Goal: Task Accomplishment & Management: Manage account settings

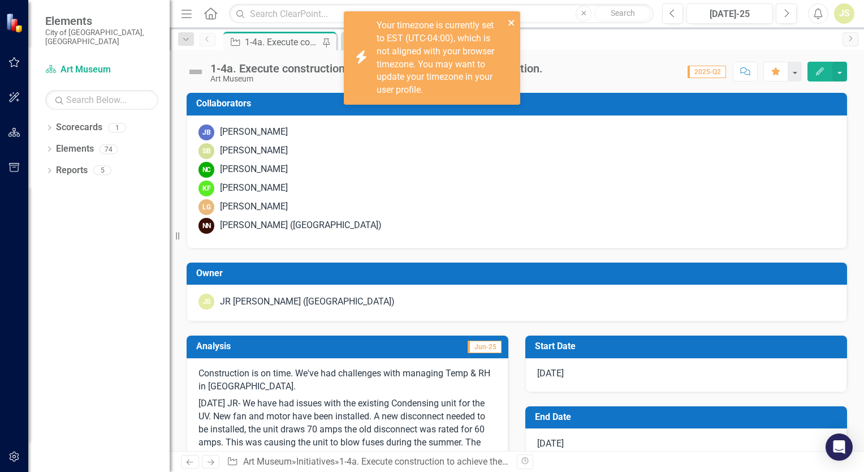
click at [515, 28] on button "close" at bounding box center [512, 22] width 8 height 13
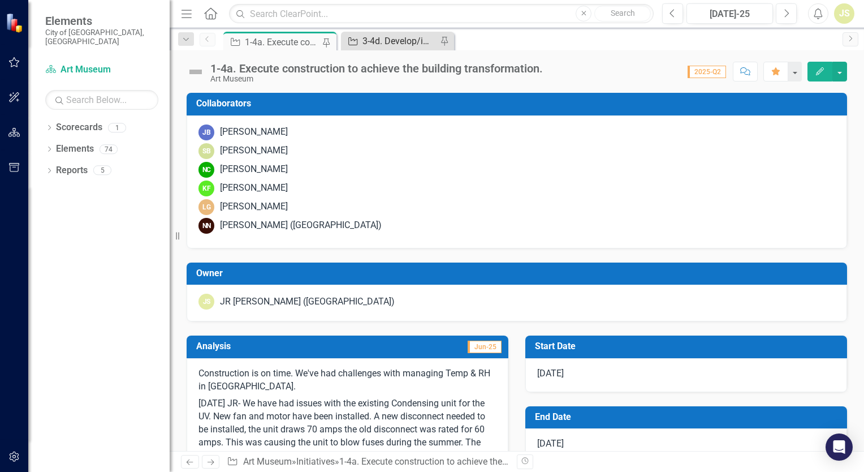
click at [391, 41] on div "3-4d. Develop/implement proactive long-term maintenance plans for building and …" at bounding box center [400, 41] width 75 height 14
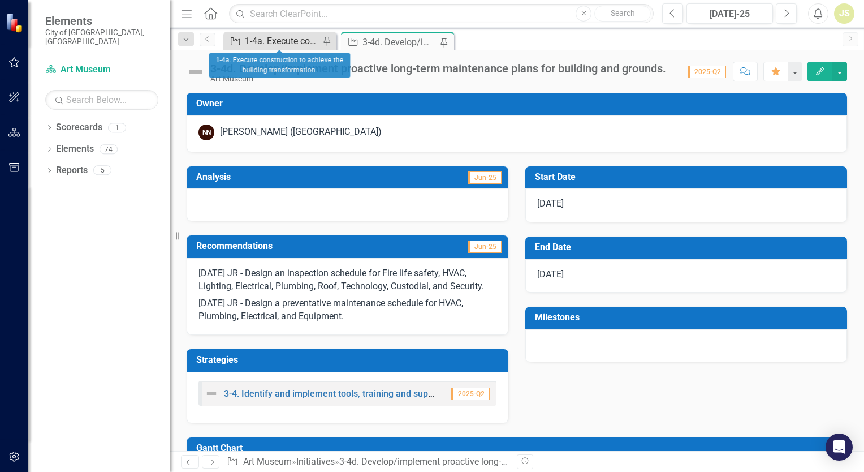
click at [300, 40] on div "1-4a. Execute construction to achieve the building transformation." at bounding box center [282, 41] width 75 height 14
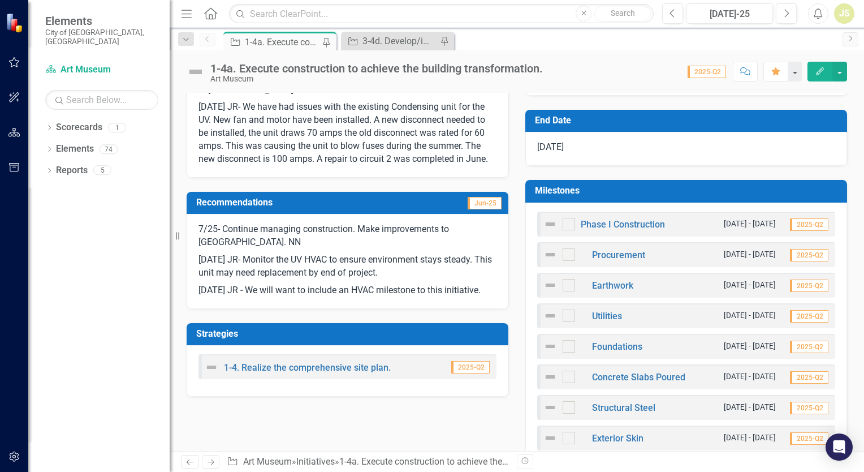
scroll to position [283, 0]
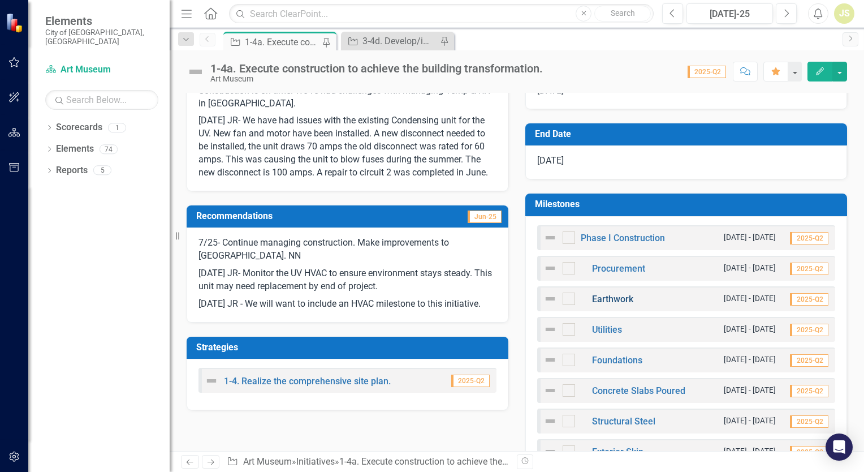
click at [607, 298] on link "Earthwork" at bounding box center [612, 299] width 41 height 11
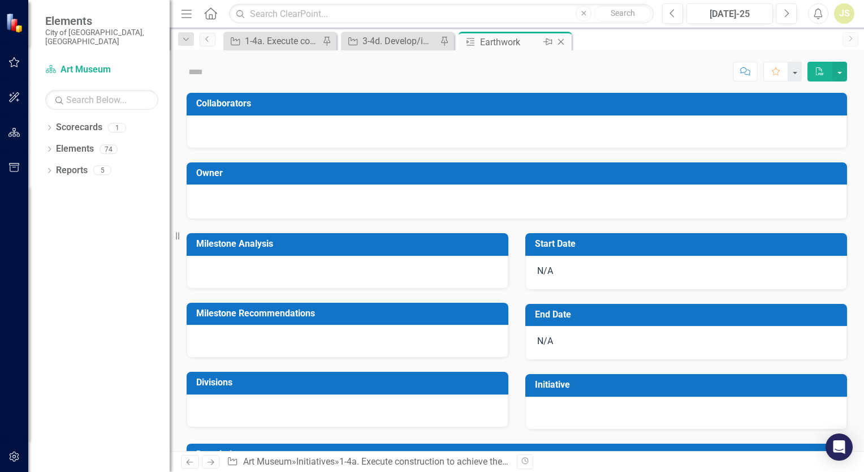
click at [564, 44] on icon "Close" at bounding box center [560, 41] width 11 height 9
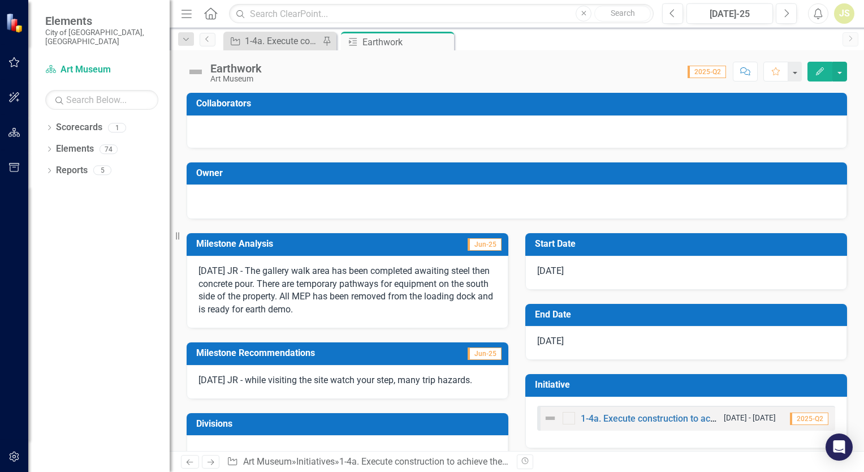
scroll to position [96, 0]
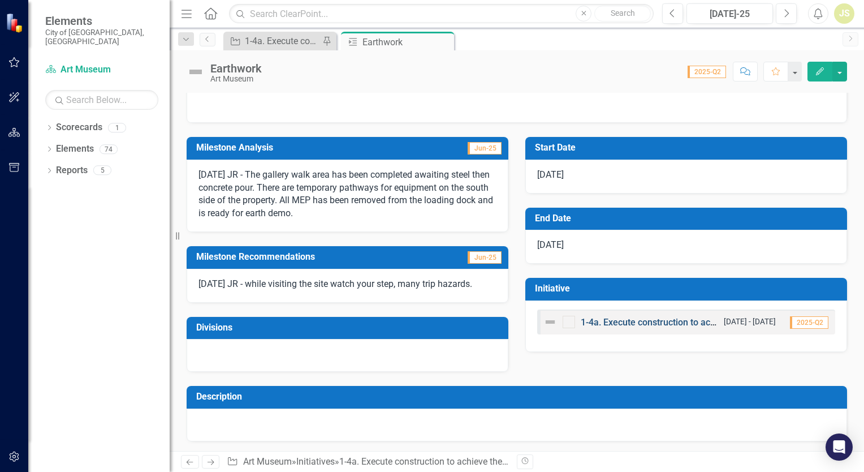
click at [615, 318] on link "1-4a. Execute construction to achieve the building transformation." at bounding box center [714, 322] width 267 height 11
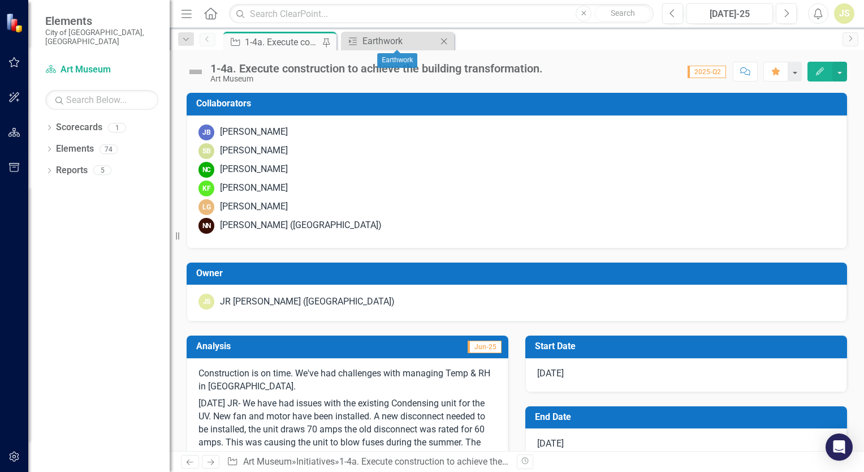
click at [442, 38] on icon "Close" at bounding box center [443, 41] width 11 height 9
click at [12, 59] on icon "button" at bounding box center [14, 62] width 12 height 9
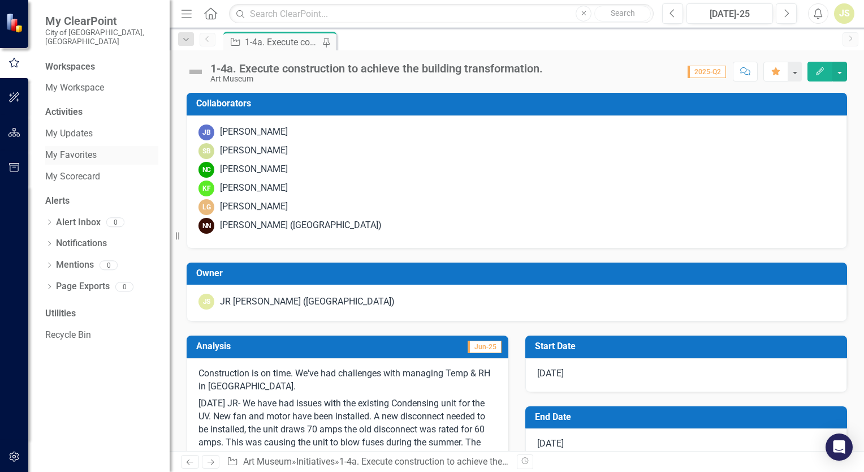
click at [81, 149] on link "My Favorites" at bounding box center [101, 155] width 113 height 13
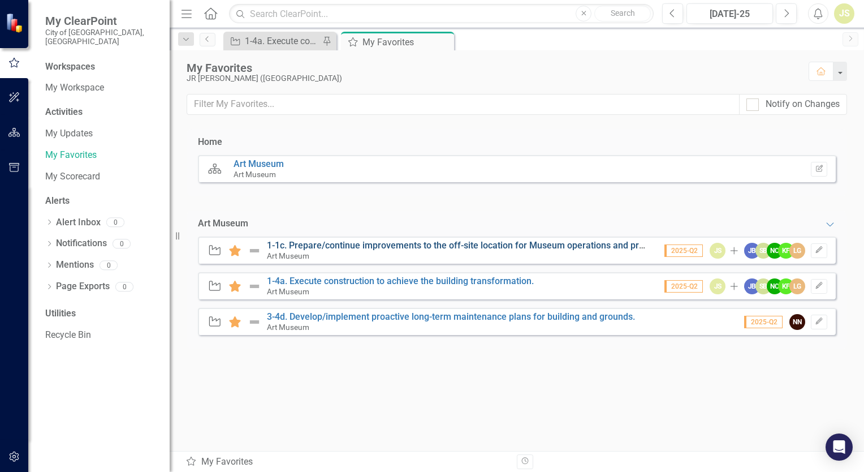
click at [400, 245] on link "1-1c. Prepare/continue improvements to the off-site location for Museum operati…" at bounding box center [470, 245] width 406 height 11
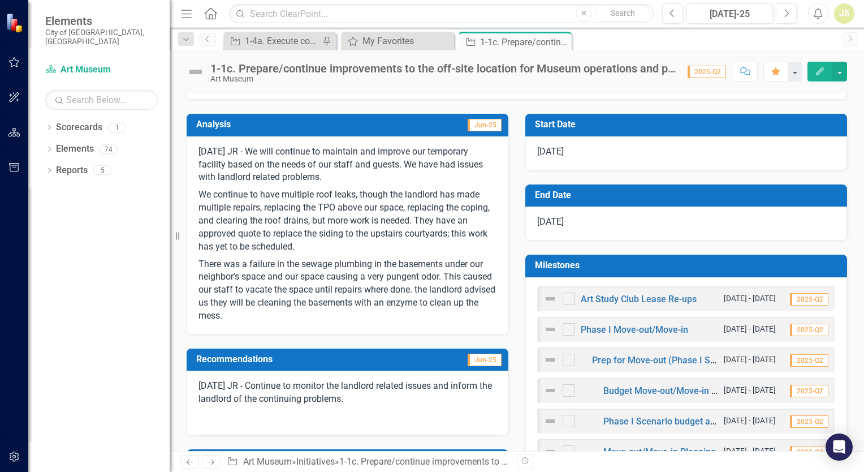
scroll to position [242, 0]
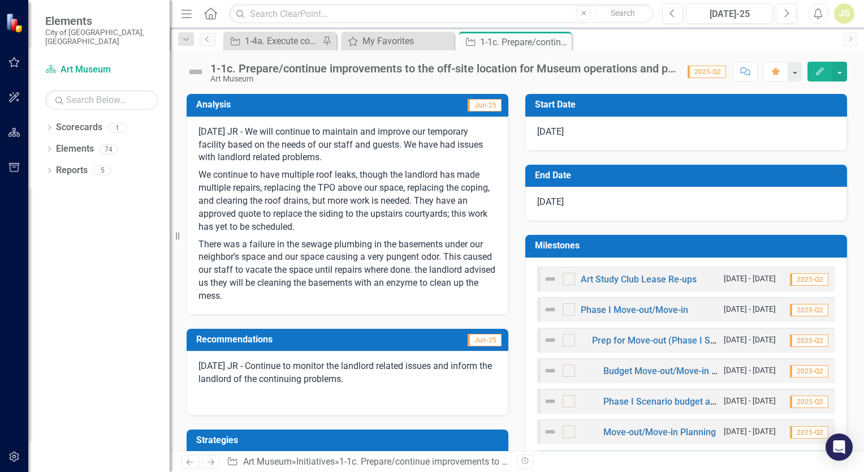
click at [367, 280] on p "There was a failure in the sewage plumbing in the basements under our neighbor'…" at bounding box center [348, 269] width 298 height 67
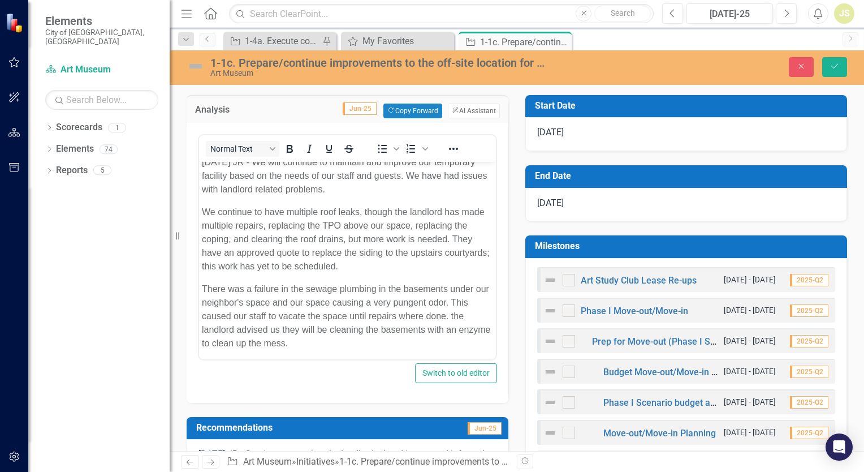
scroll to position [11, 0]
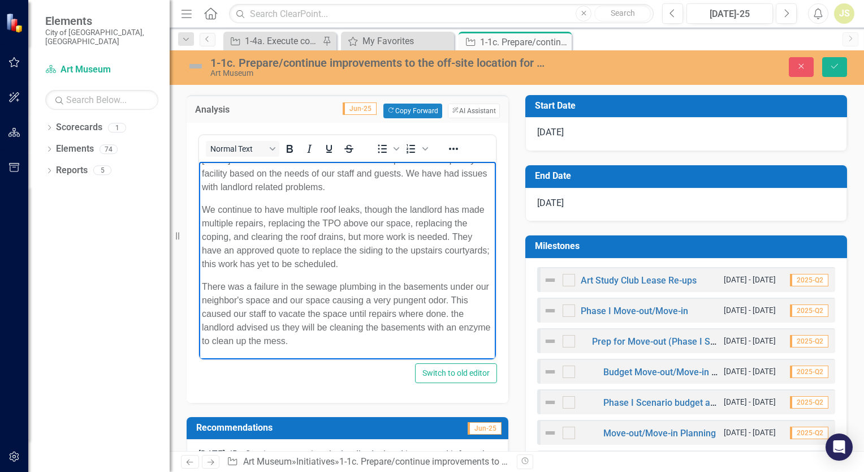
click at [347, 343] on p "There was a failure in the sewage plumbing in the basements under our neighbor'…" at bounding box center [347, 313] width 291 height 68
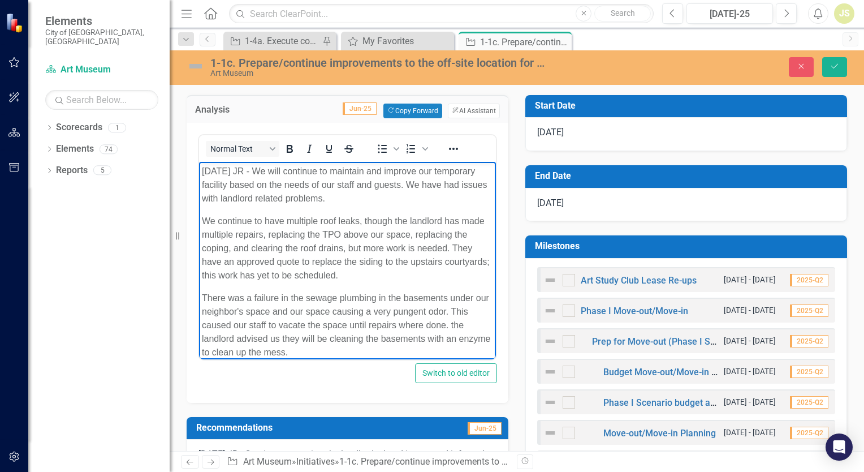
scroll to position [48, 0]
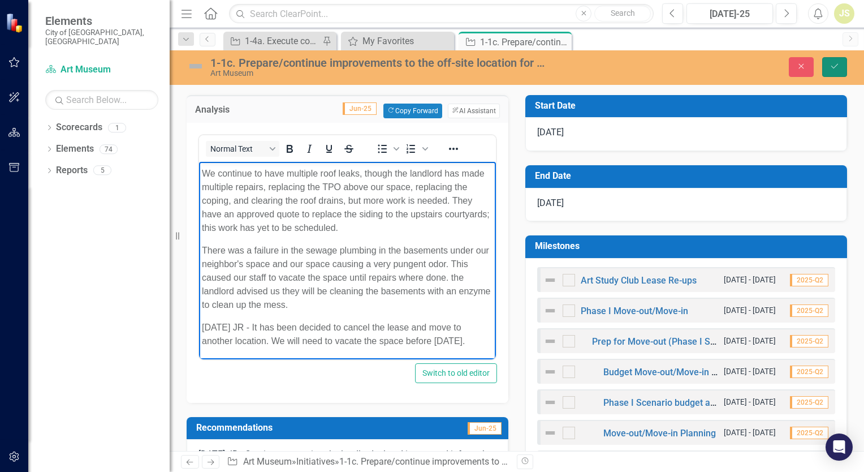
click at [830, 64] on icon "Save" at bounding box center [835, 66] width 10 height 8
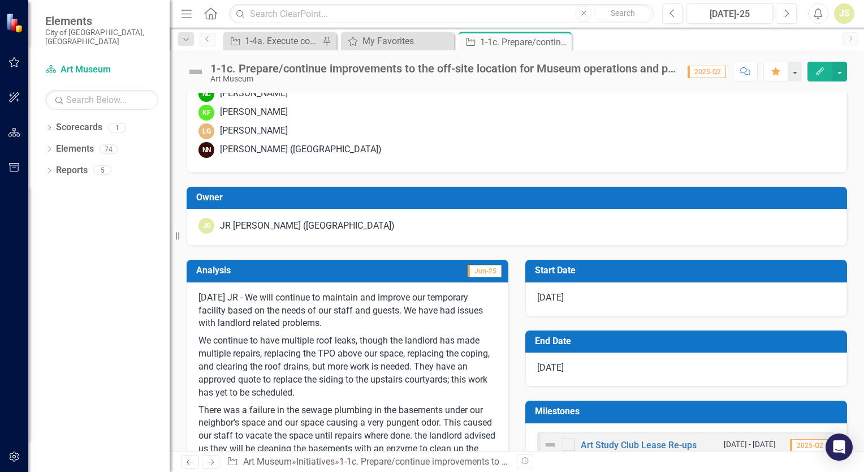
scroll to position [0, 0]
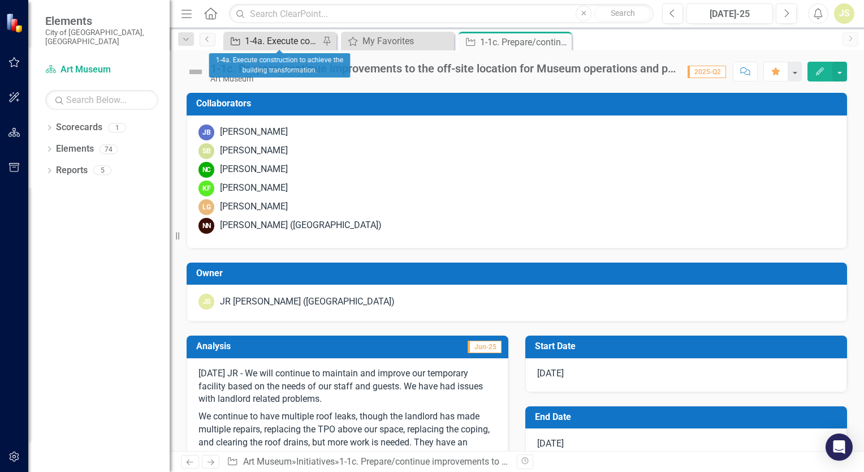
click at [282, 45] on div "1-4a. Execute construction to achieve the building transformation." at bounding box center [282, 41] width 75 height 14
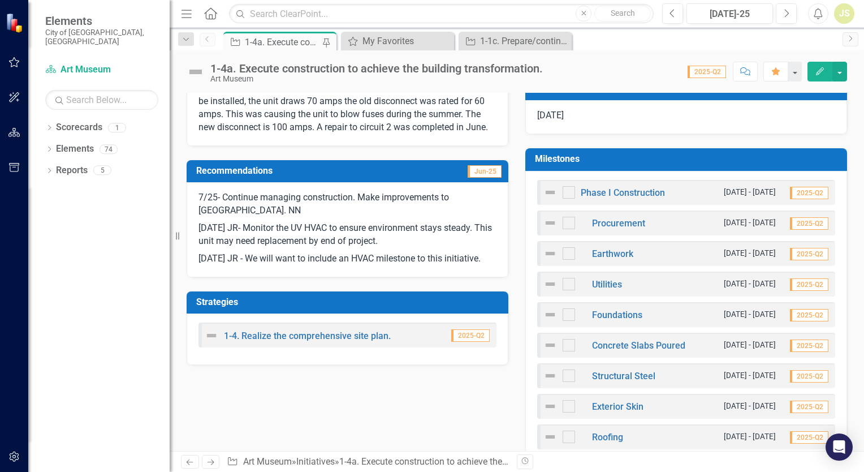
scroll to position [396, 0]
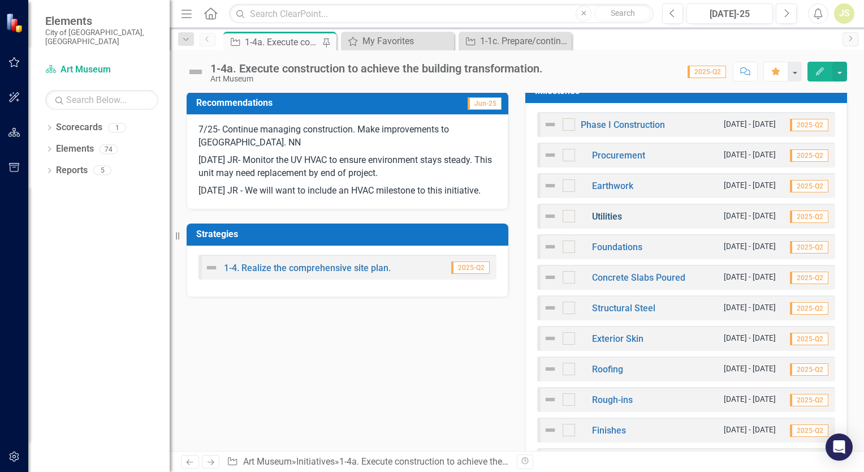
click at [610, 218] on link "Utilities" at bounding box center [607, 216] width 30 height 11
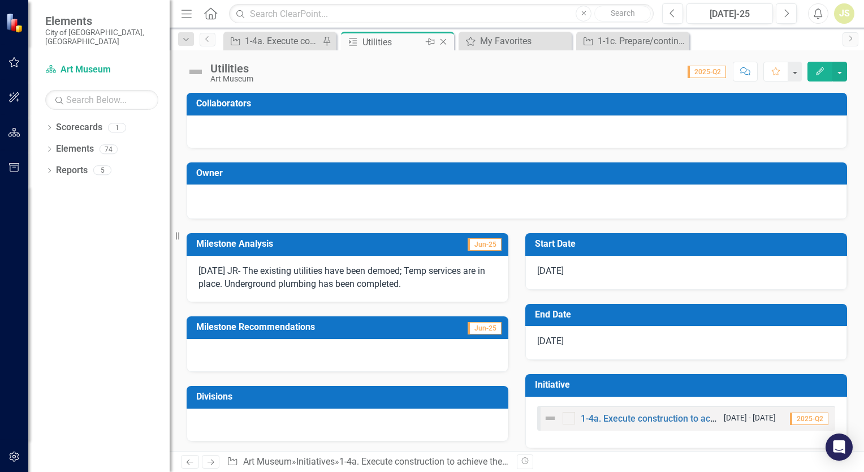
click at [443, 41] on icon at bounding box center [444, 42] width 6 height 6
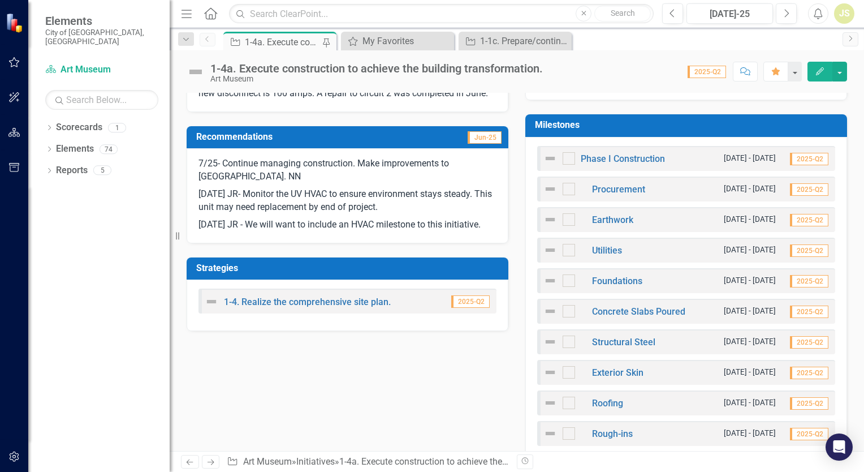
scroll to position [396, 0]
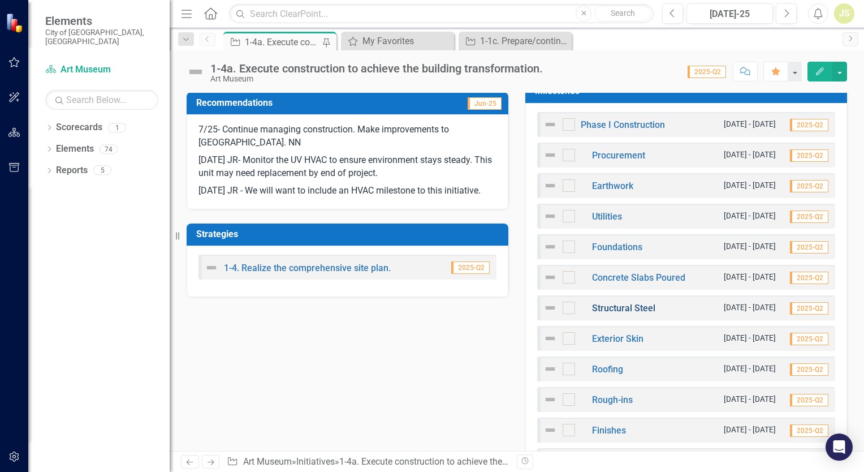
click at [607, 308] on link "Structural Steel" at bounding box center [623, 308] width 63 height 11
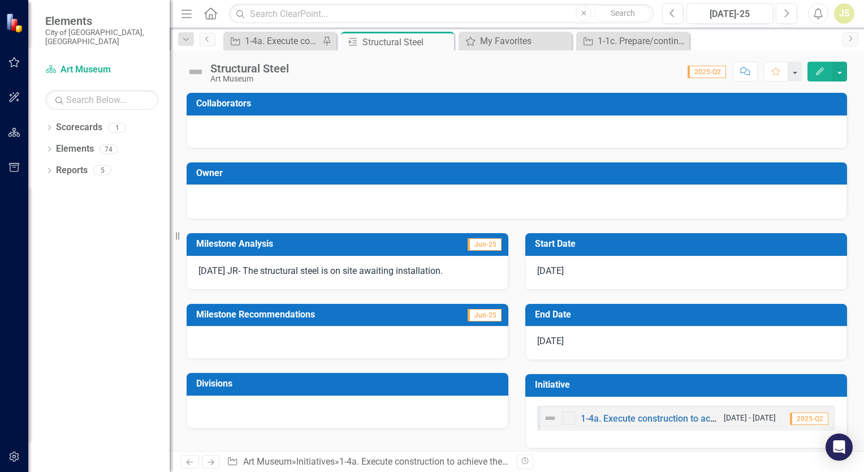
click at [466, 270] on p "[DATE] JR- The structural steel is on site awaiting installation." at bounding box center [348, 271] width 298 height 13
click at [471, 266] on p "[DATE] JR- The structural steel is on site awaiting installation." at bounding box center [348, 271] width 298 height 13
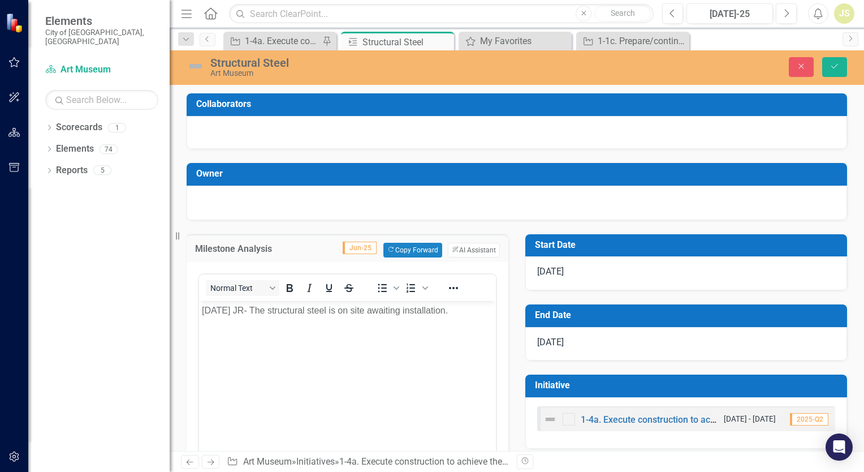
click at [462, 313] on p "[DATE] JR- The structural steel is on site awaiting installation." at bounding box center [347, 310] width 291 height 14
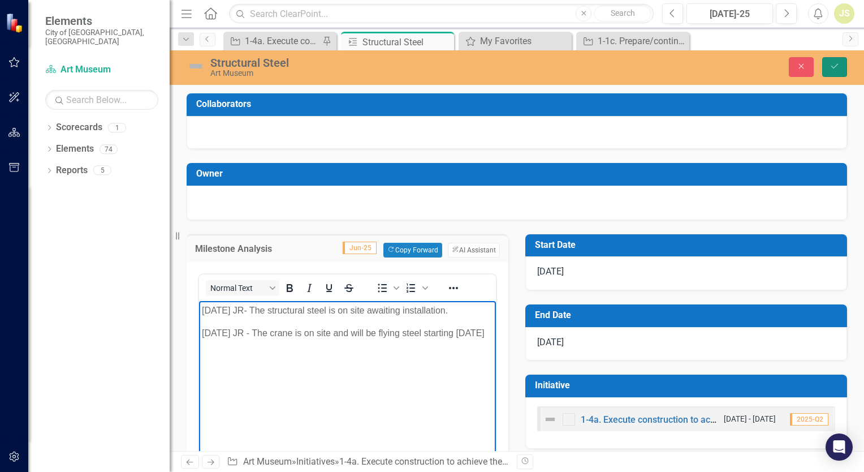
click at [833, 68] on icon "Save" at bounding box center [835, 66] width 10 height 8
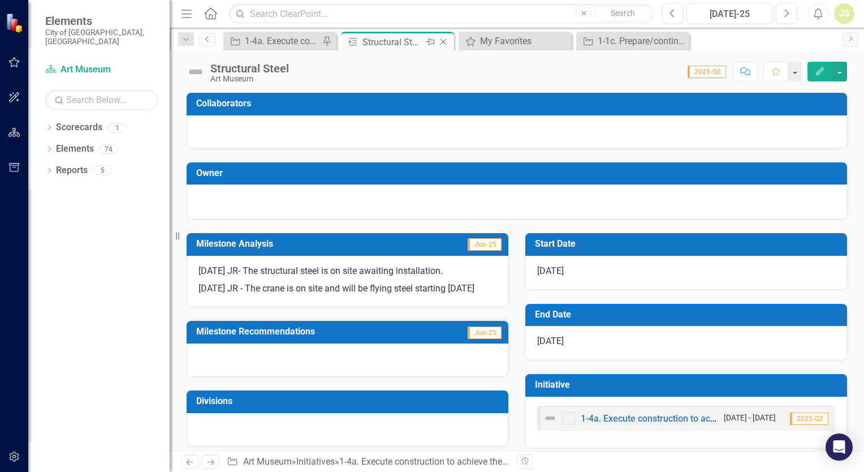
click at [446, 42] on icon "Close" at bounding box center [443, 41] width 11 height 9
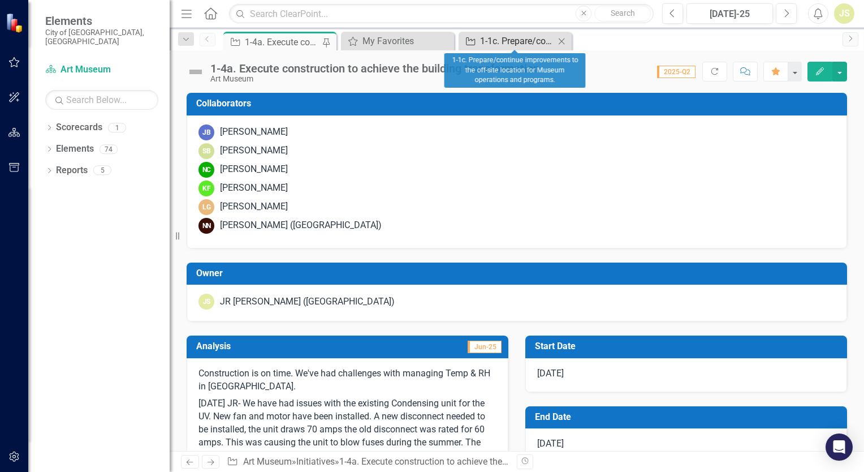
click at [510, 44] on div "1-1c. Prepare/continue improvements to the off-site location for Museum operati…" at bounding box center [517, 41] width 75 height 14
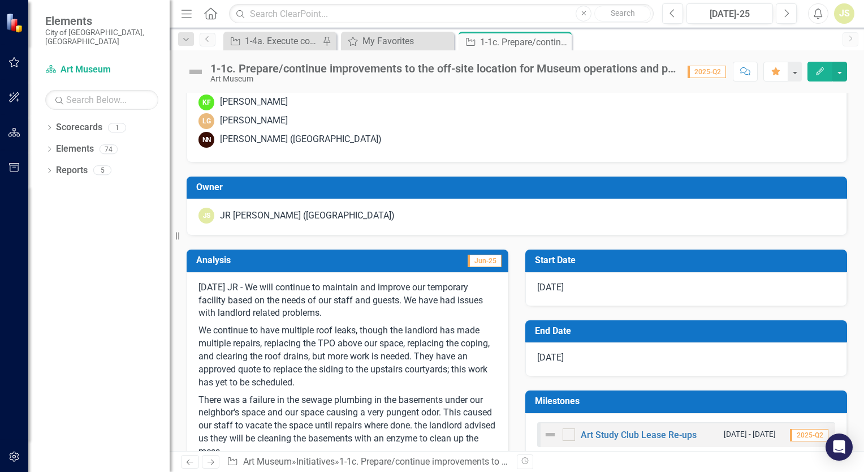
scroll to position [283, 0]
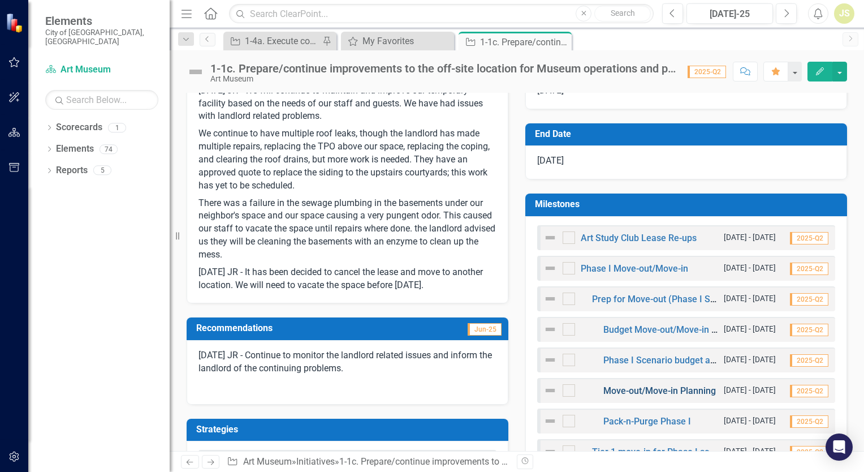
click at [626, 390] on link "Move-out/Move-in Planning" at bounding box center [660, 390] width 113 height 11
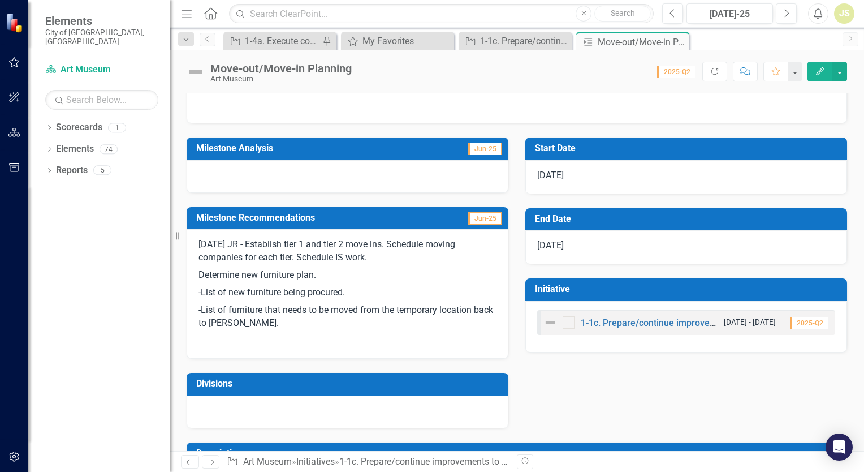
scroll to position [152, 0]
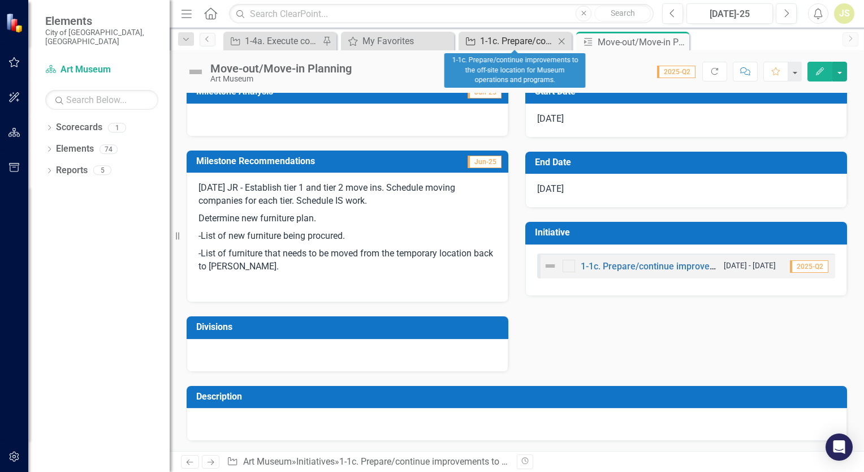
click at [531, 43] on div "1-1c. Prepare/continue improvements to the off-site location for Museum operati…" at bounding box center [517, 41] width 75 height 14
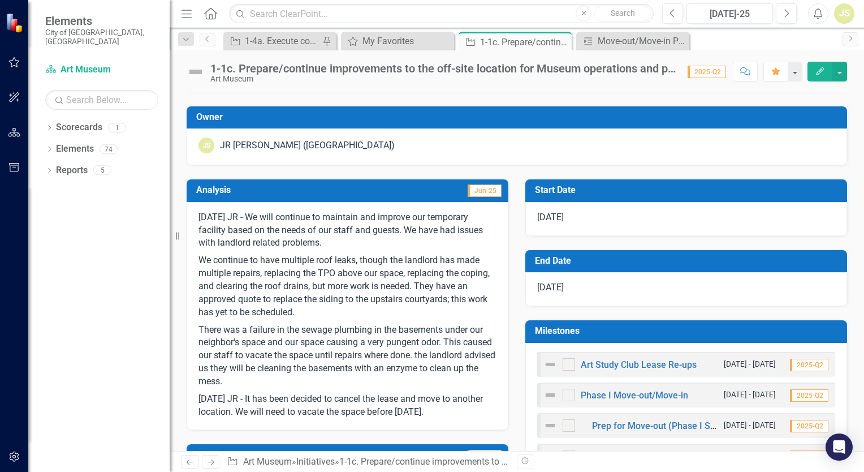
scroll to position [339, 0]
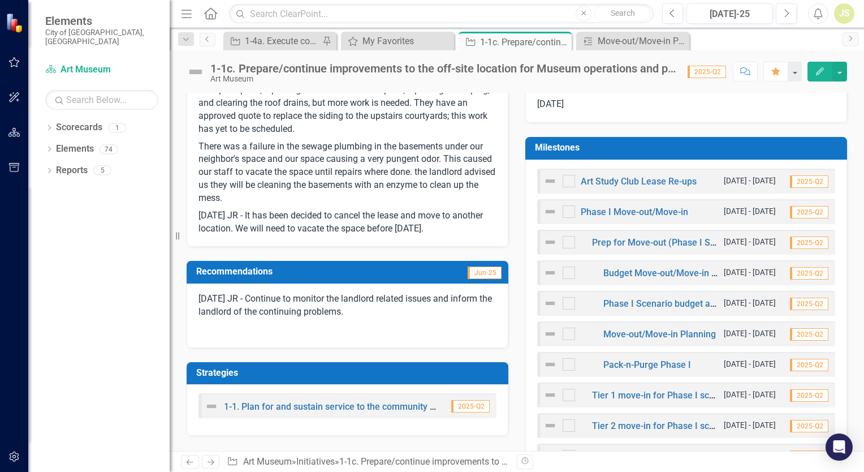
click at [386, 313] on p "[DATE] JR - Continue to monitor the landlord related issues and inform the land…" at bounding box center [348, 306] width 298 height 28
click at [394, 318] on p "[DATE] JR - Continue to monitor the landlord related issues and inform the land…" at bounding box center [348, 306] width 298 height 28
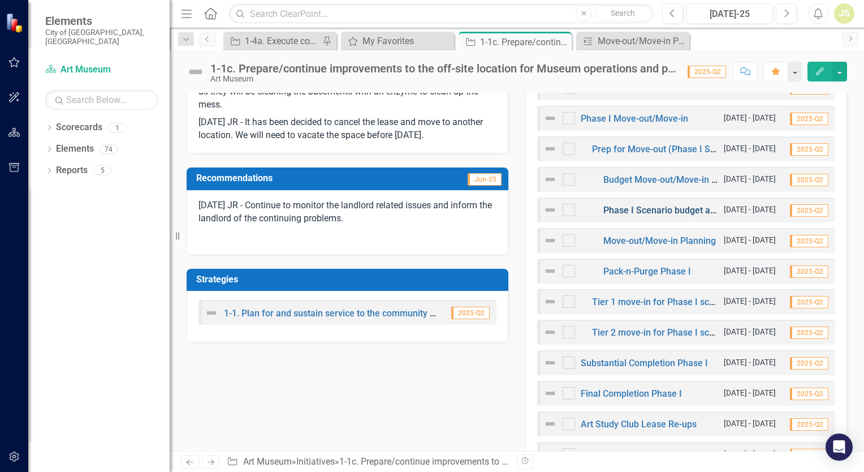
scroll to position [453, 0]
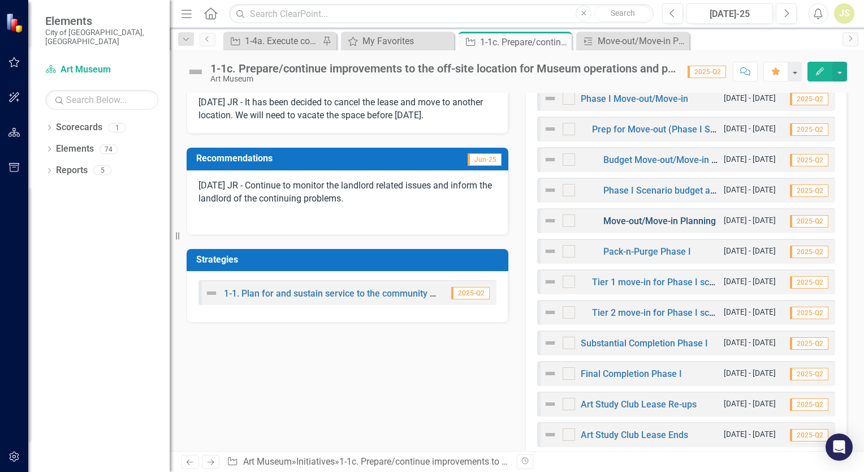
click at [611, 217] on link "Move-out/Move-in Planning" at bounding box center [660, 221] width 113 height 11
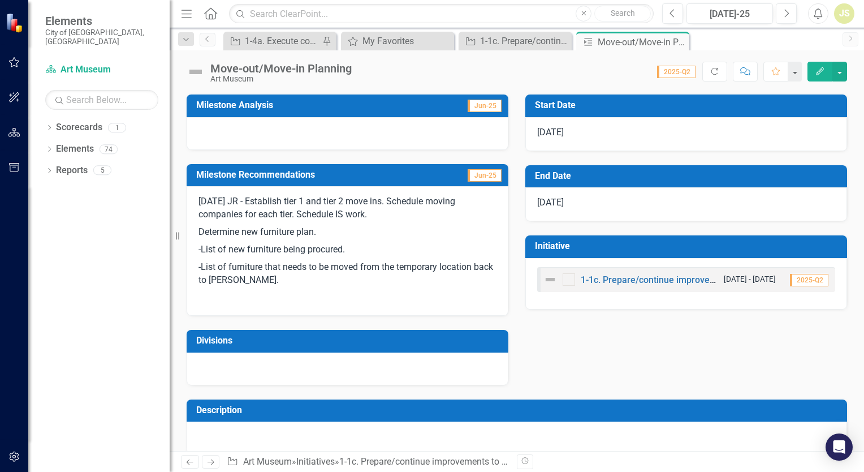
scroll to position [152, 0]
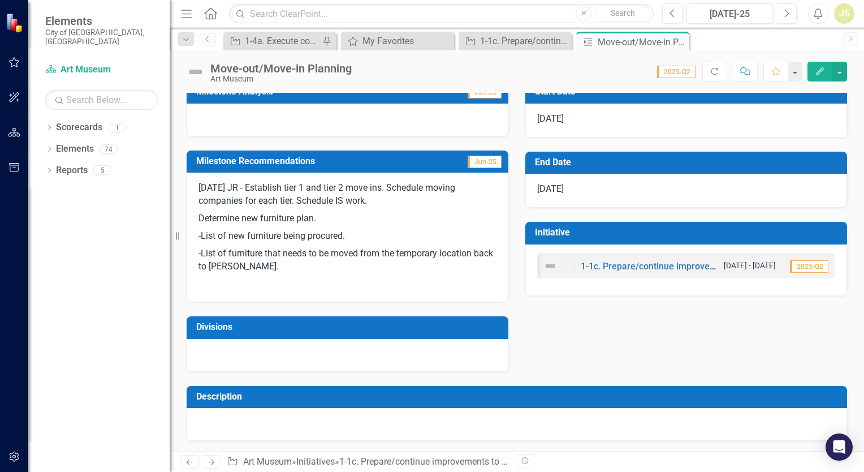
click at [299, 266] on p "-List of furniture that needs to be moved from the temporary location back to […" at bounding box center [348, 260] width 298 height 31
click at [338, 266] on p "-List of furniture that needs to be moved from the temporary location back to […" at bounding box center [348, 260] width 298 height 31
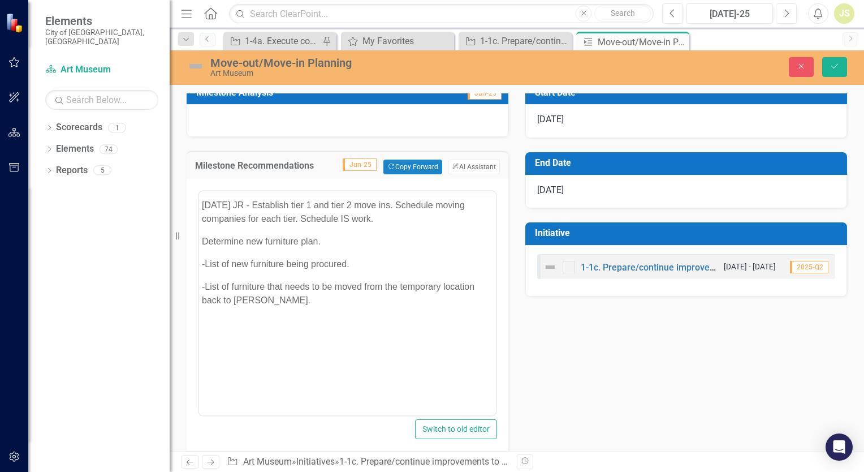
scroll to position [0, 0]
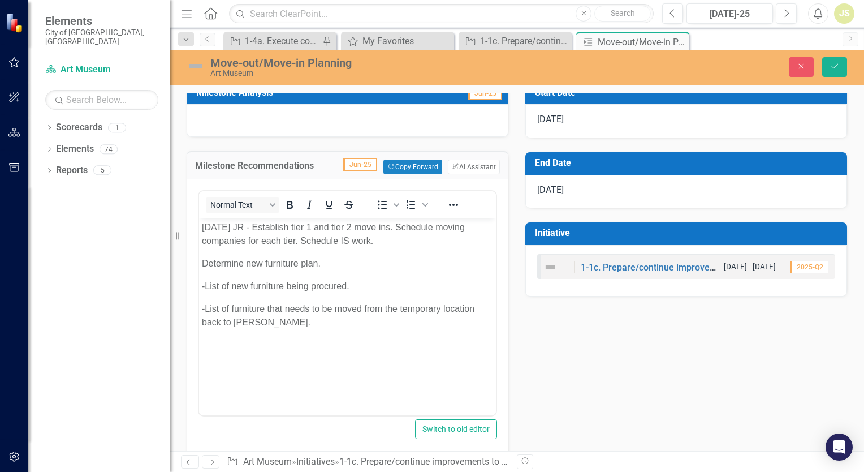
click at [292, 327] on p "-List of furniture that needs to be moved from the temporary location back to […" at bounding box center [347, 315] width 291 height 27
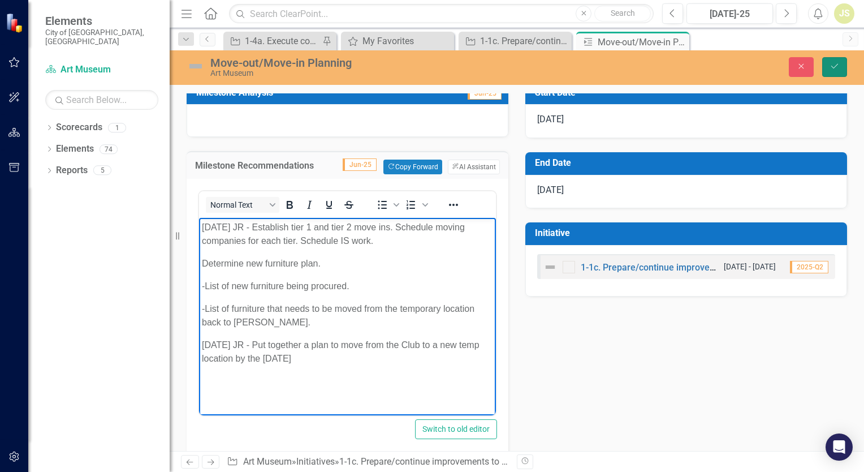
click at [839, 72] on button "Save" at bounding box center [834, 67] width 25 height 20
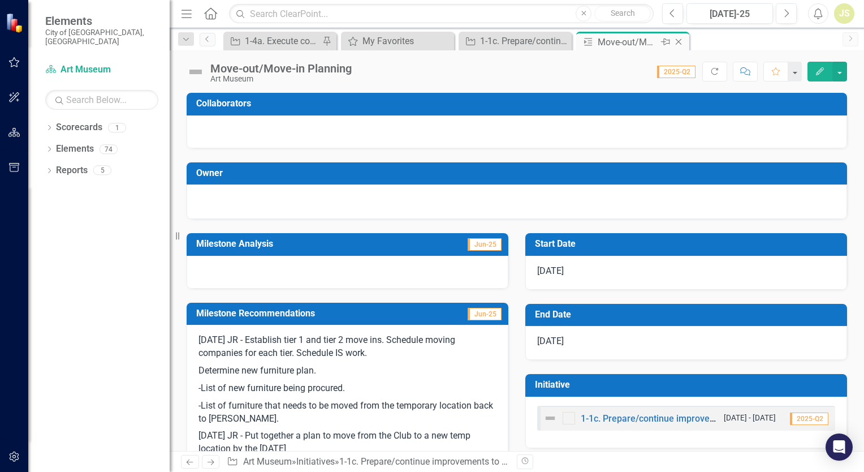
click at [680, 41] on icon "Close" at bounding box center [678, 41] width 11 height 9
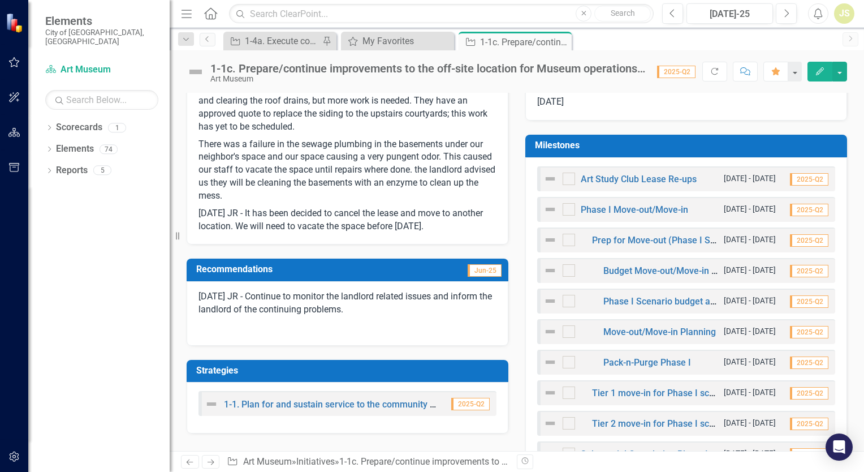
scroll to position [387, 0]
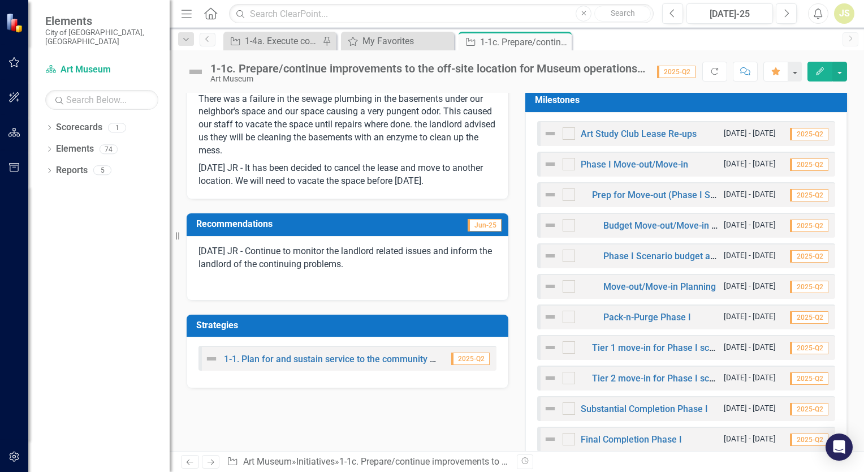
click at [405, 274] on p at bounding box center [348, 280] width 298 height 15
click at [407, 265] on p "[DATE] JR - Continue to monitor the landlord related issues and inform the land…" at bounding box center [348, 259] width 298 height 28
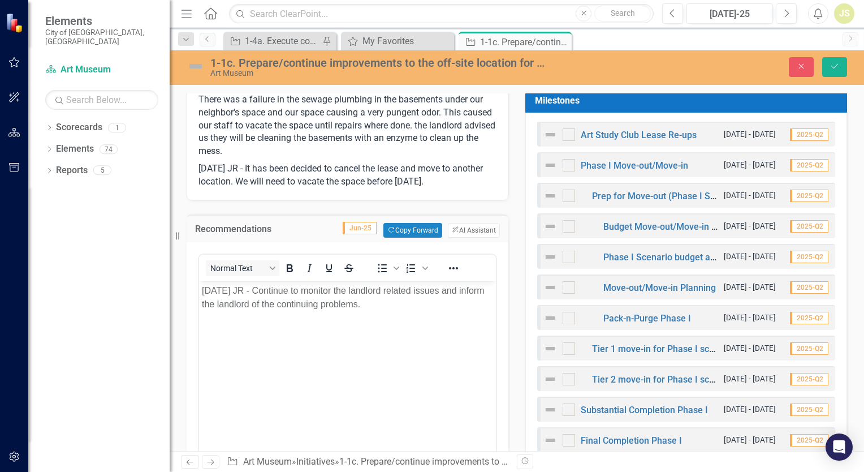
scroll to position [0, 0]
click at [407, 322] on p "Rich Text Area. Press ALT-0 for help." at bounding box center [347, 327] width 291 height 14
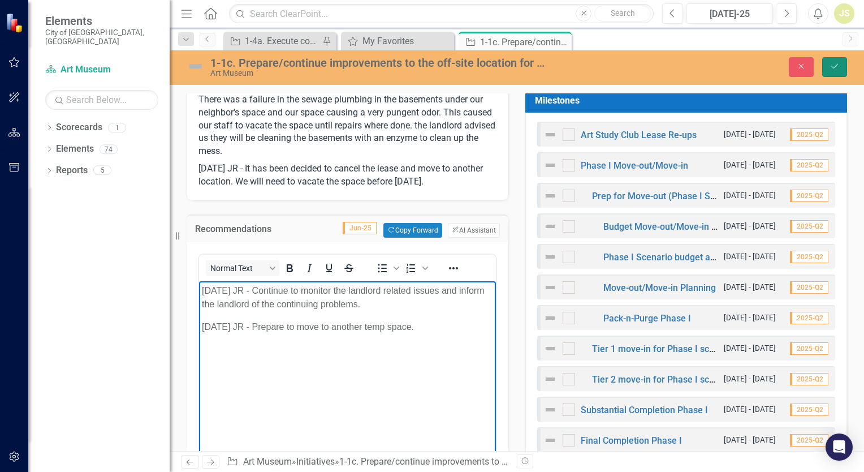
click at [835, 66] on icon "Save" at bounding box center [835, 66] width 10 height 8
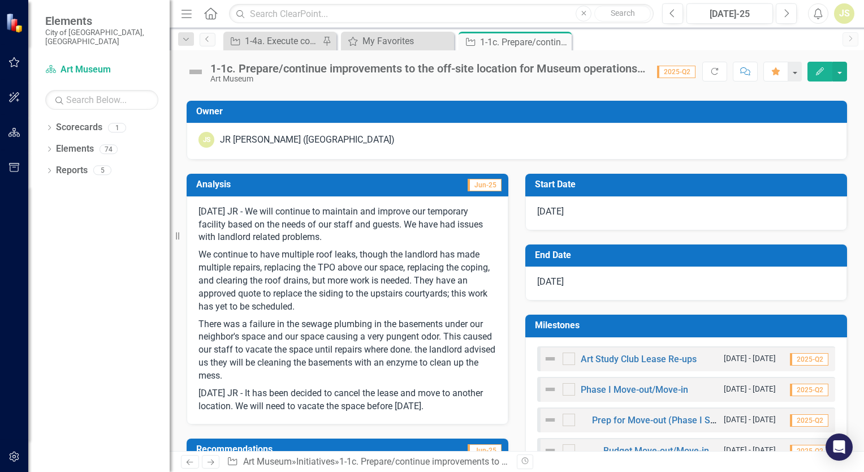
scroll to position [170, 0]
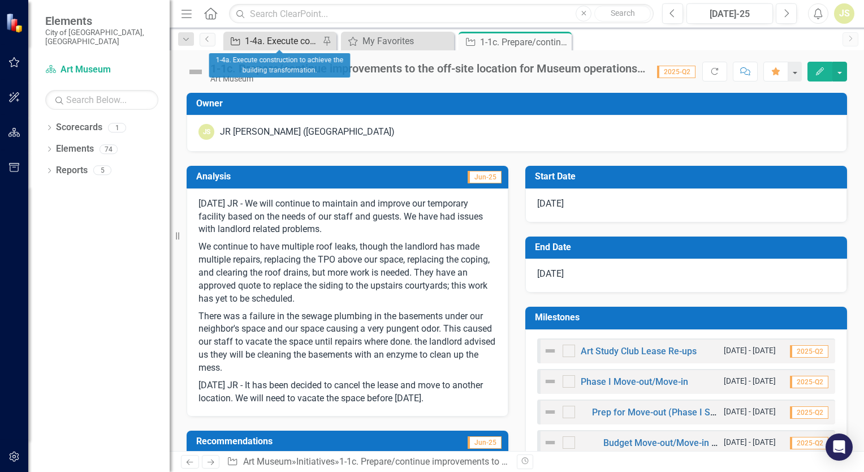
click at [297, 40] on div "1-4a. Execute construction to achieve the building transformation." at bounding box center [282, 41] width 75 height 14
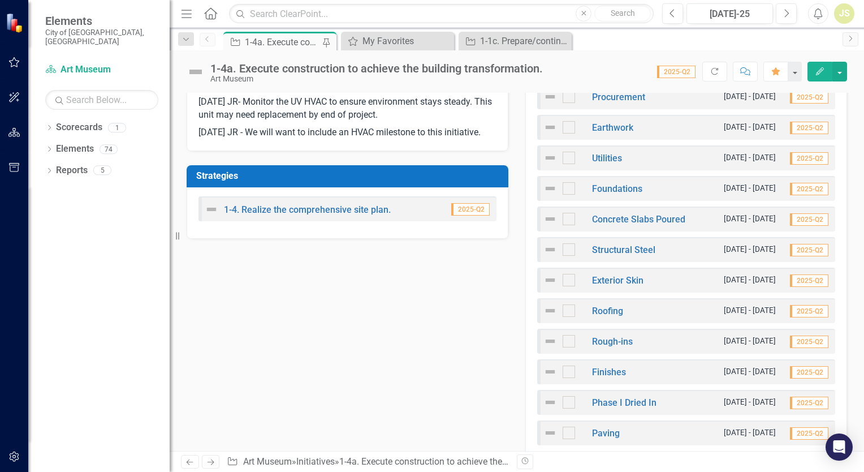
scroll to position [453, 0]
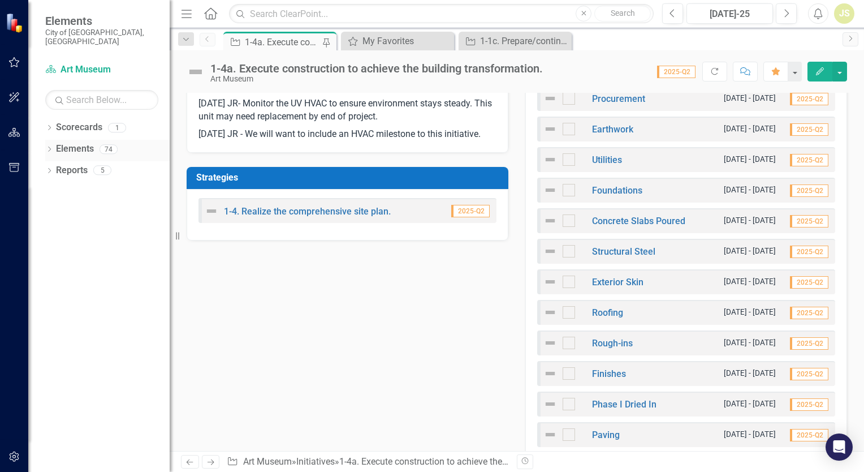
click at [50, 147] on icon "Dropdown" at bounding box center [49, 150] width 8 height 6
click at [97, 207] on link "Initiative Initiatives" at bounding box center [89, 213] width 55 height 13
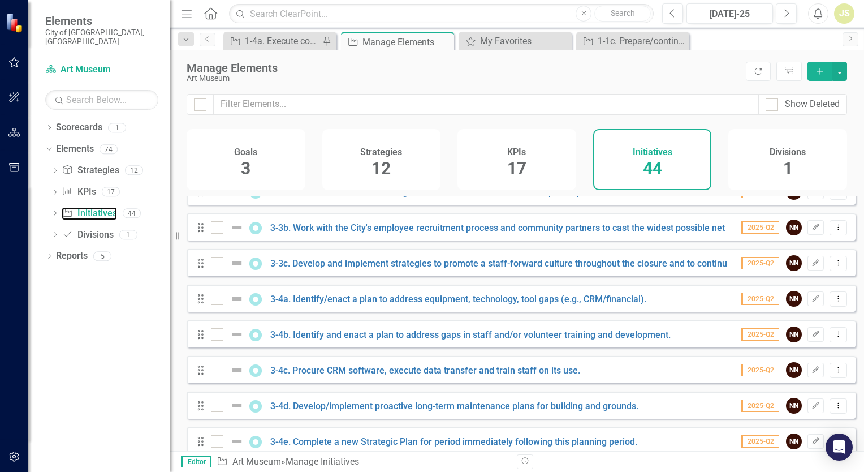
scroll to position [1320, 0]
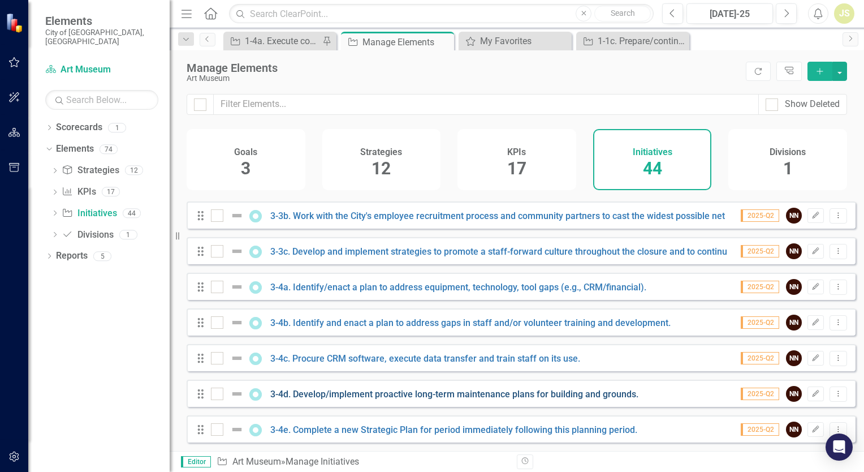
click at [397, 394] on link "3-4d. Develop/implement proactive long-term maintenance plans for building and …" at bounding box center [454, 394] width 368 height 11
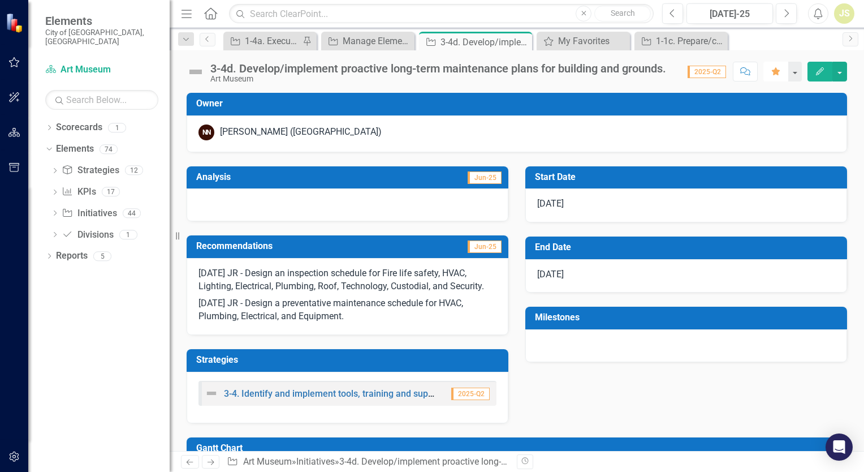
click at [777, 70] on icon "button" at bounding box center [776, 71] width 8 height 8
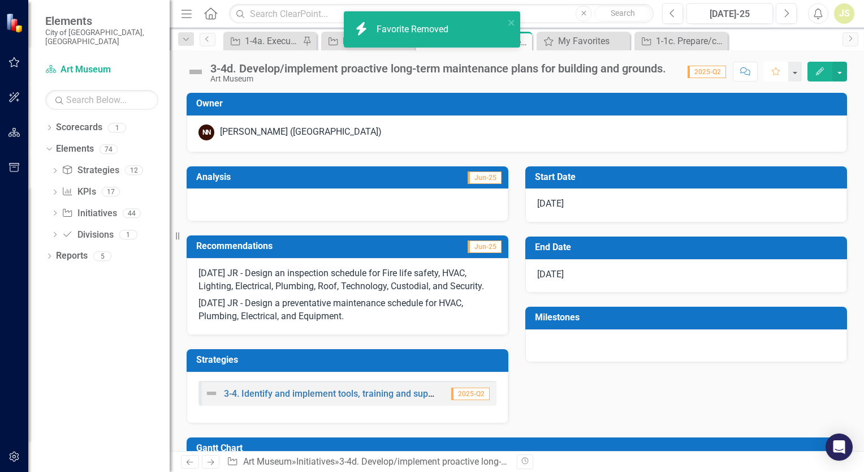
click at [774, 69] on icon "Favorite" at bounding box center [776, 71] width 10 height 8
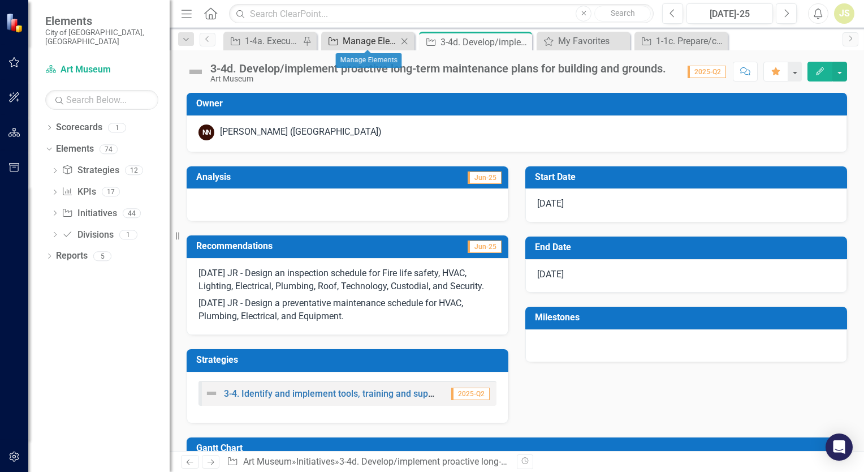
click at [357, 42] on div "Manage Elements" at bounding box center [370, 41] width 55 height 14
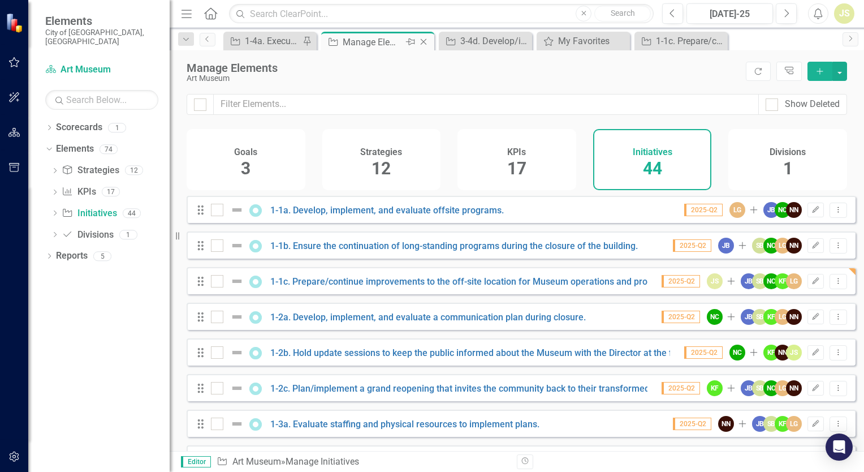
click at [423, 41] on icon at bounding box center [424, 42] width 6 height 6
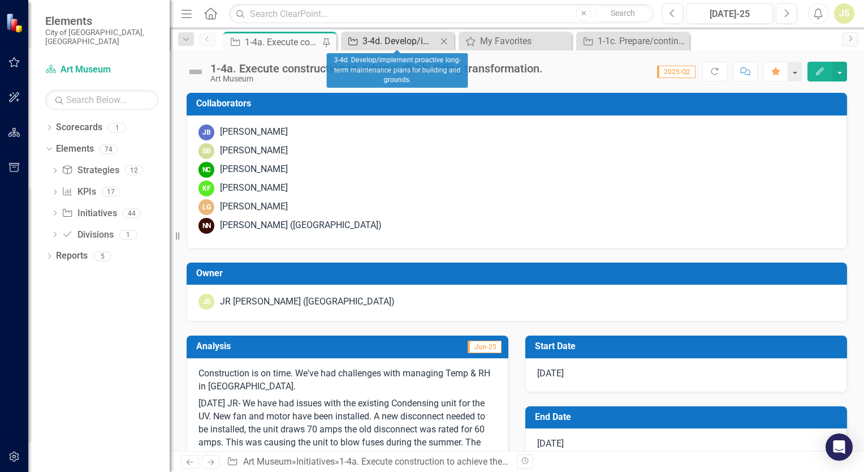
click at [399, 36] on div "3-4d. Develop/implement proactive long-term maintenance plans for building and …" at bounding box center [400, 41] width 75 height 14
